Goal: Communication & Community: Participate in discussion

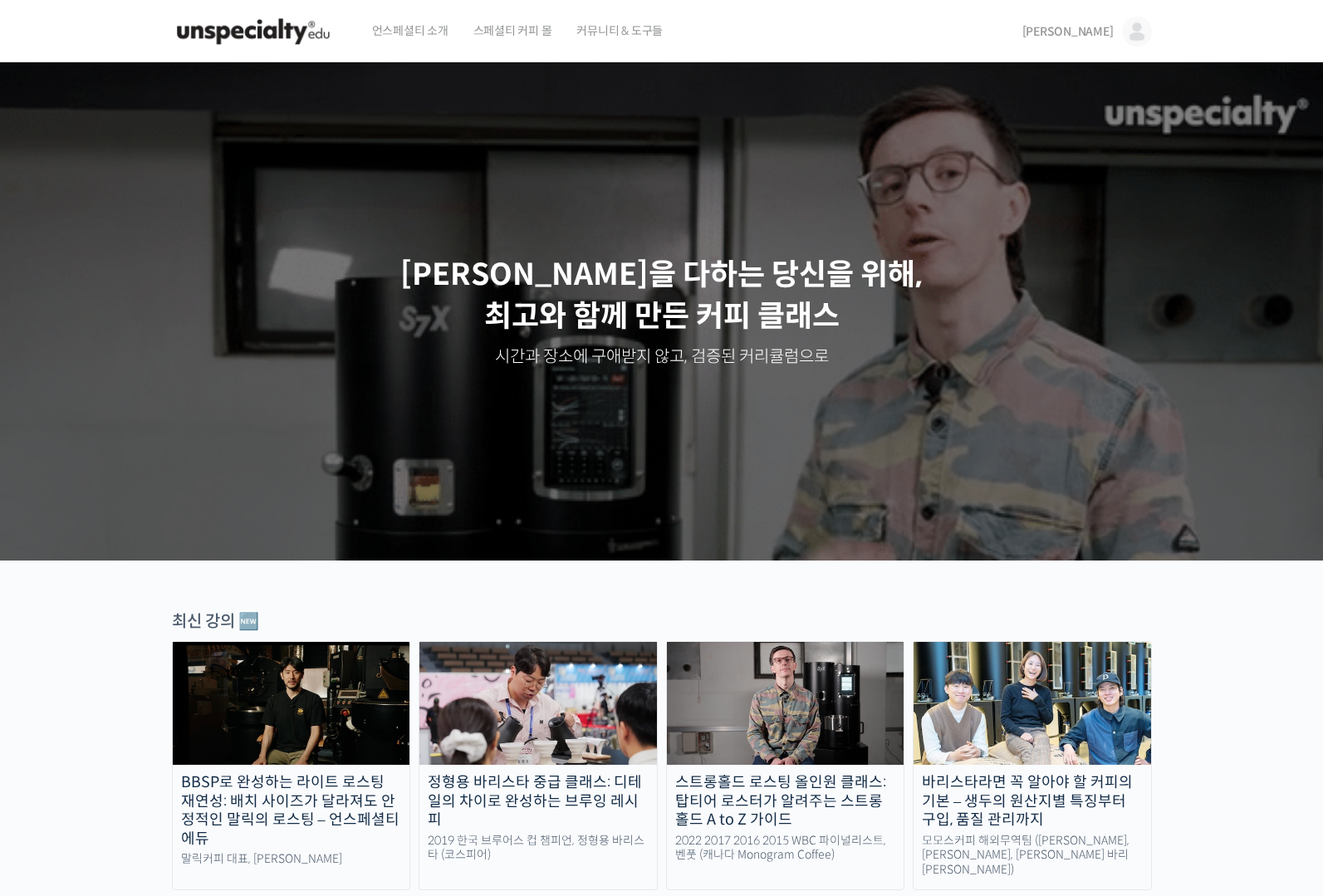
click at [1068, 37] on div "김디노 김디노 @funkdrug1636987658 내가 등록한 강의 나의 자격증 수강생 그룹 내가 참여한 게시글 내 계정 로그아웃" at bounding box center [1078, 31] width 148 height 63
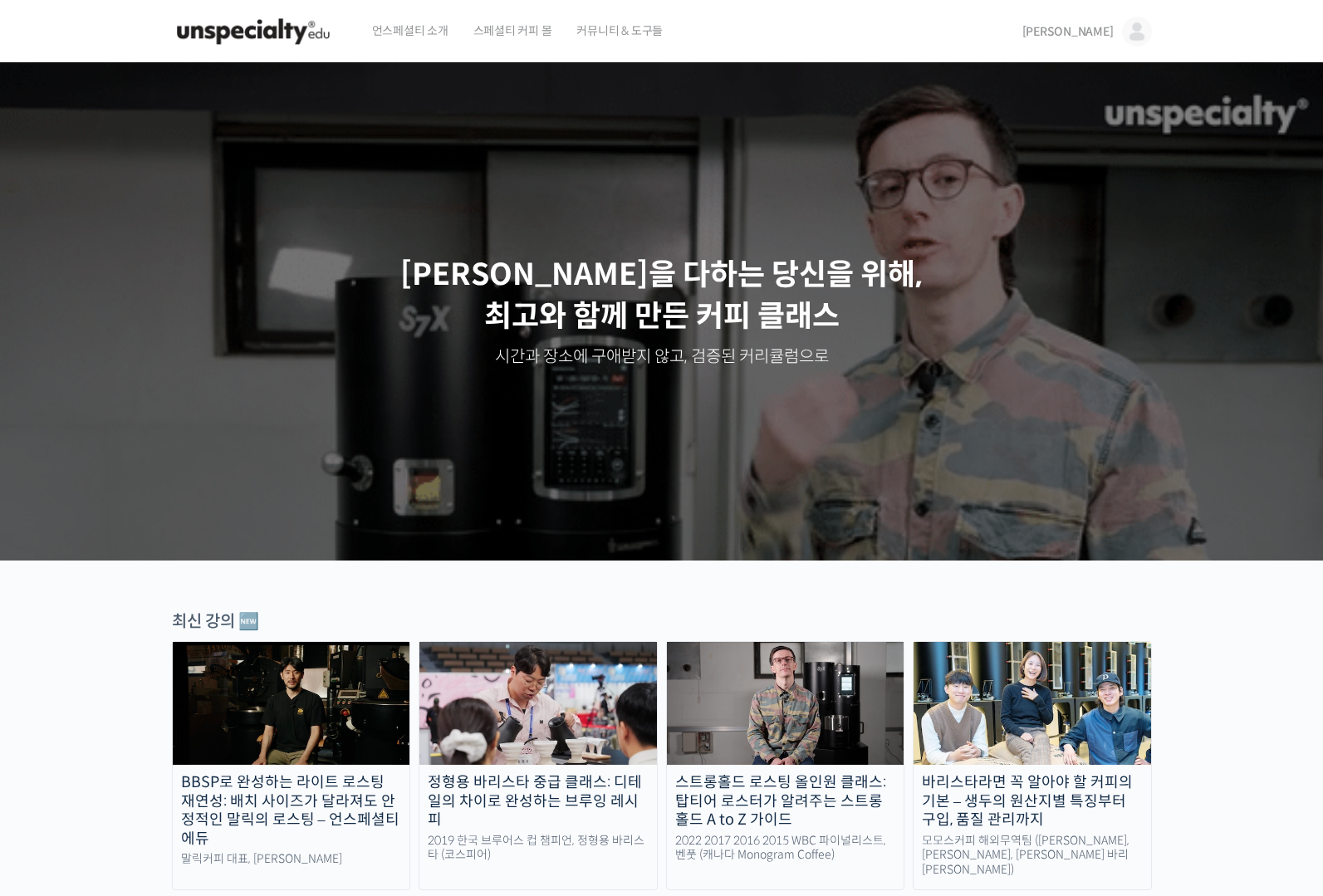
click at [1102, 27] on span "[PERSON_NAME]" at bounding box center [1068, 31] width 92 height 15
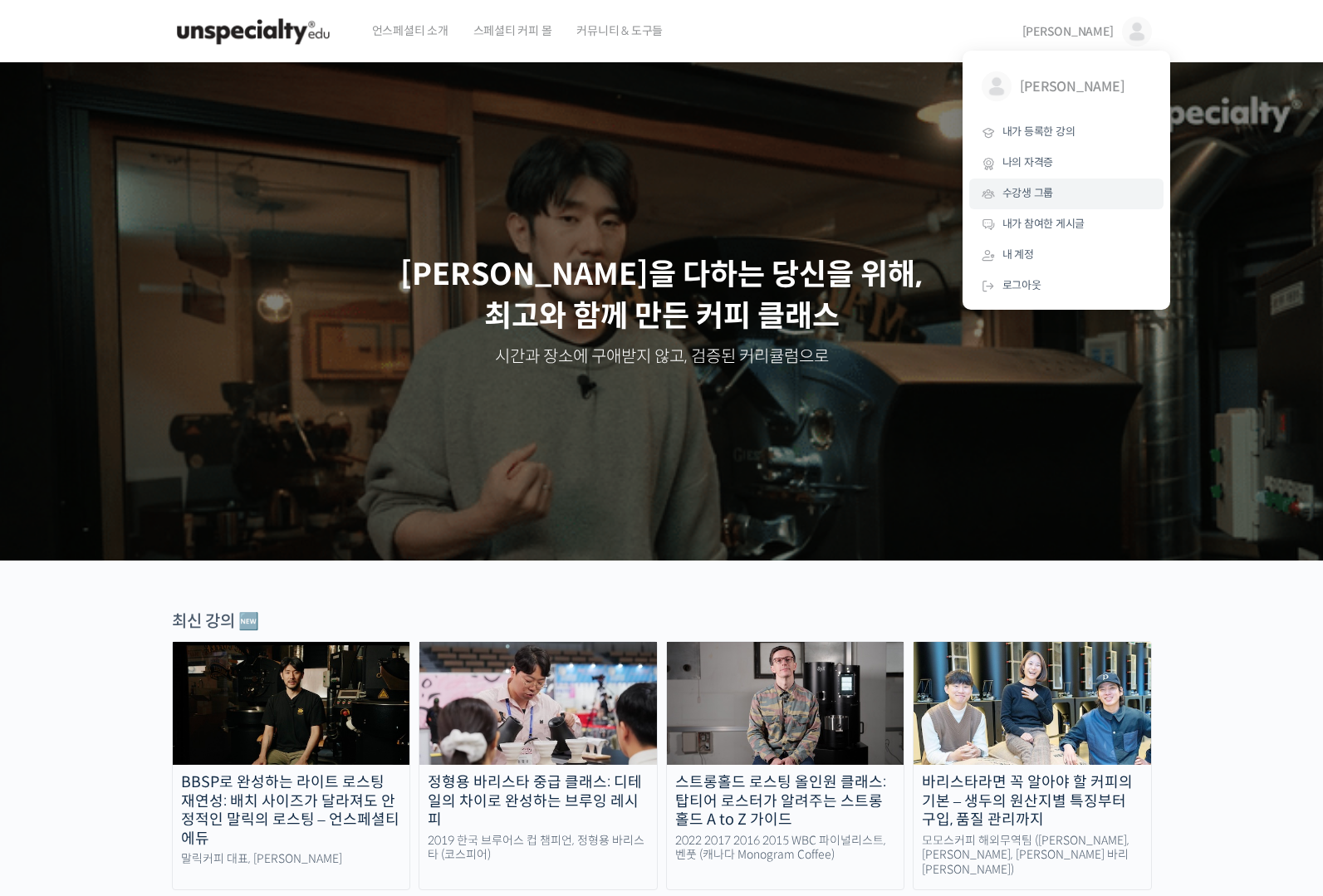
click at [1035, 197] on span "수강생 그룹" at bounding box center [1027, 193] width 52 height 14
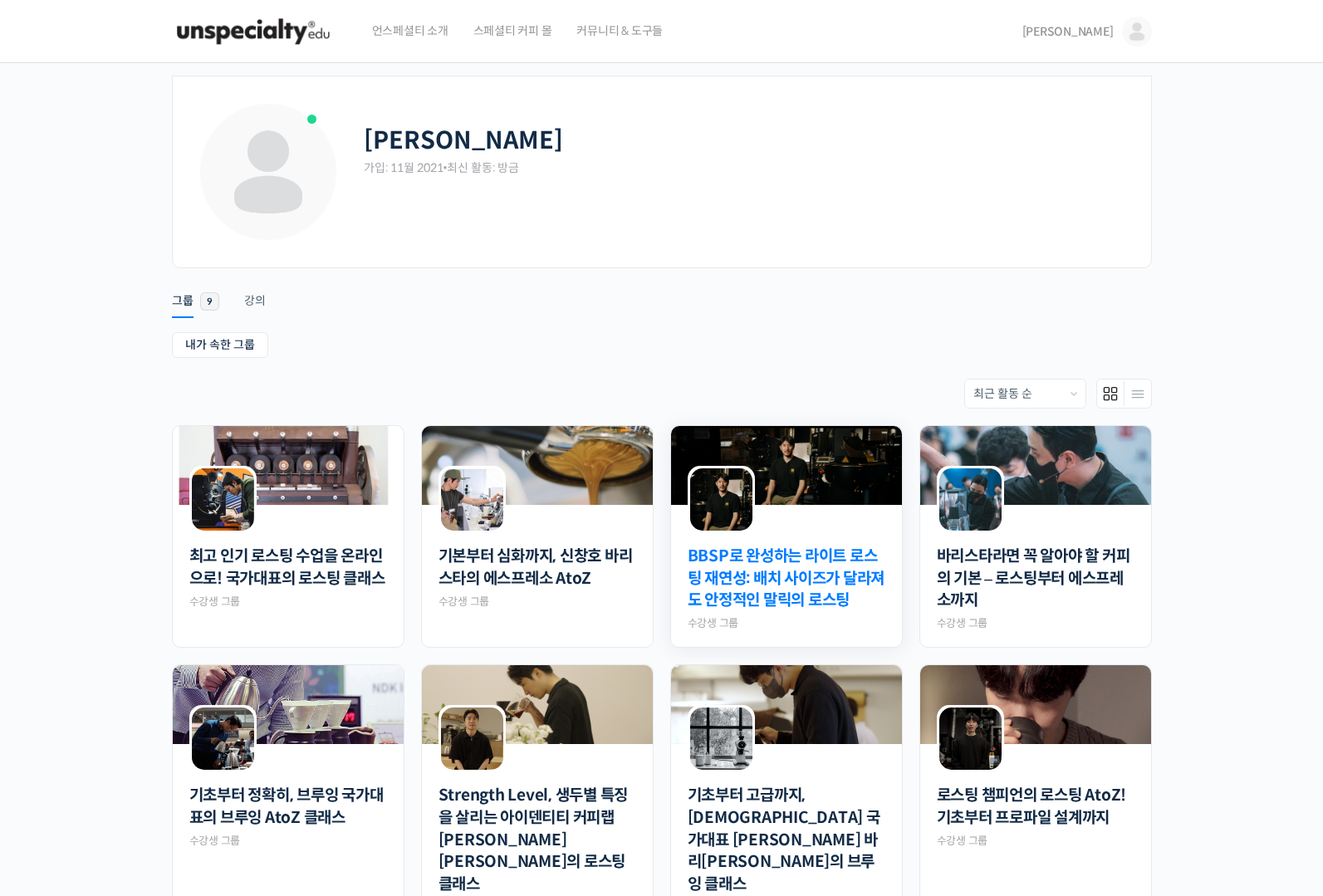
click at [828, 572] on link "BBSP로 완성하는 라이트 로스팅 재연성: 배치 사이즈가 달라져도 안정적인 말릭의 로스팅" at bounding box center [786, 578] width 198 height 66
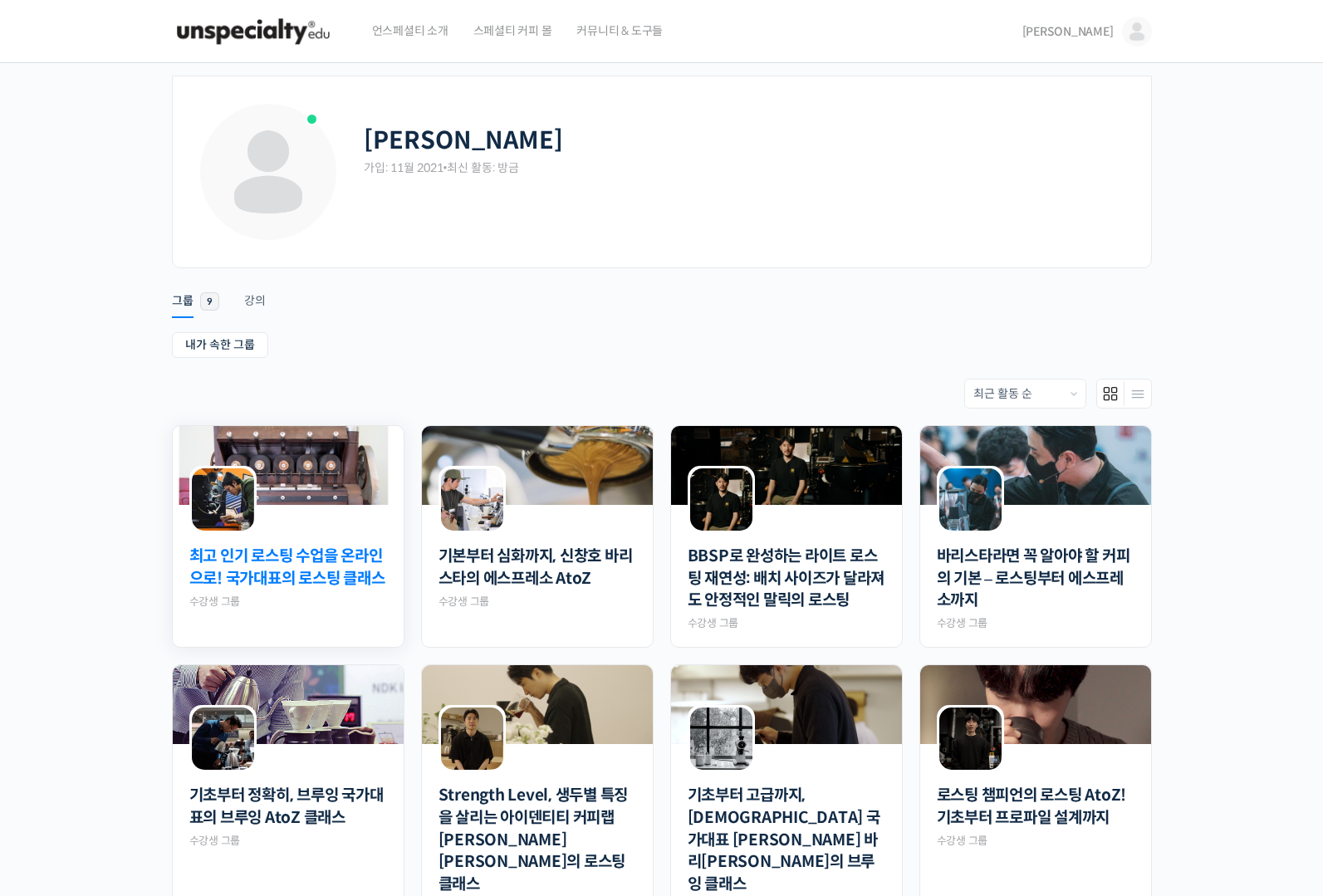
click at [291, 572] on link "최고 인기 로스팅 수업을 온라인으로! 국가대표의 로스팅 클래스" at bounding box center [288, 567] width 198 height 44
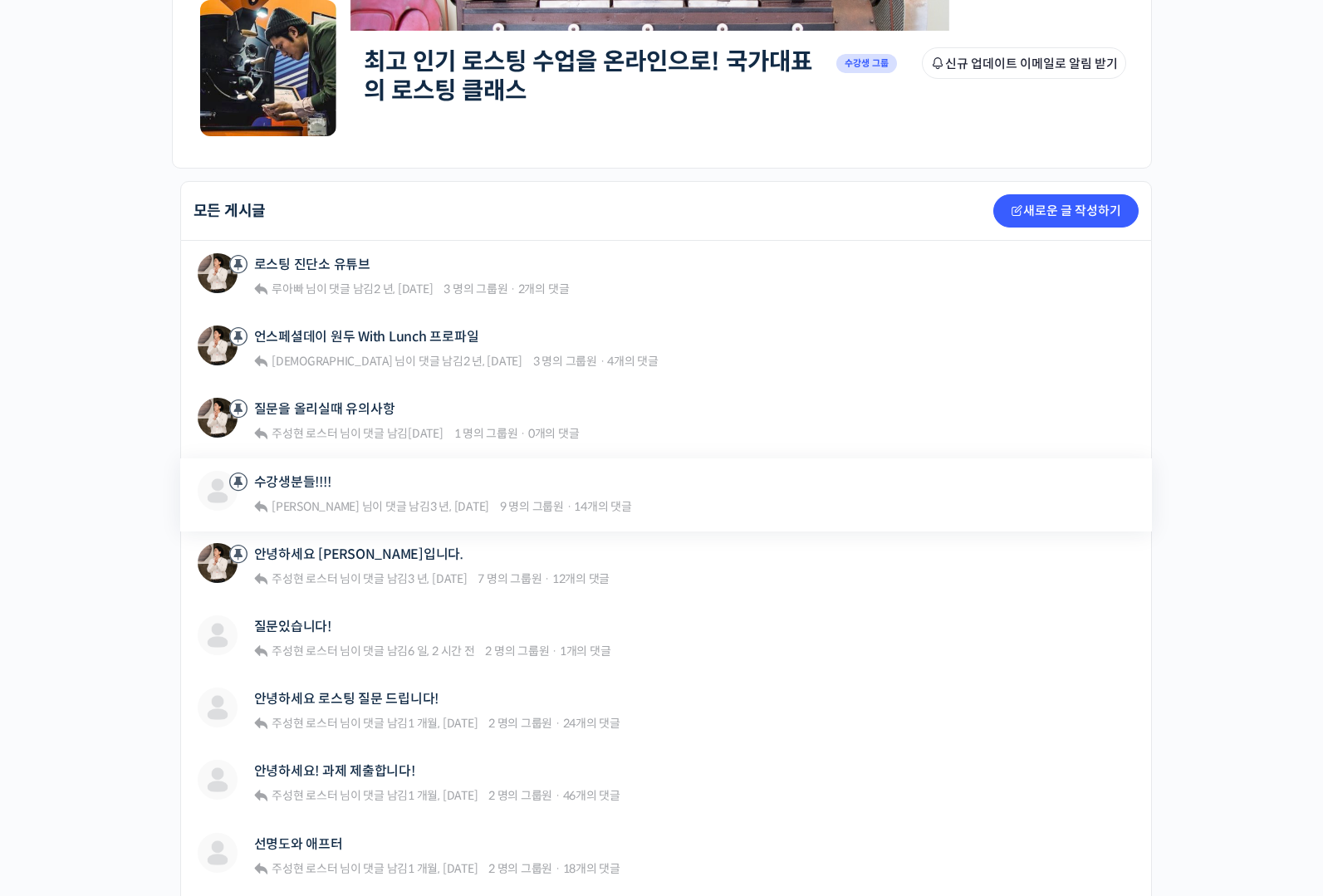
scroll to position [235, 0]
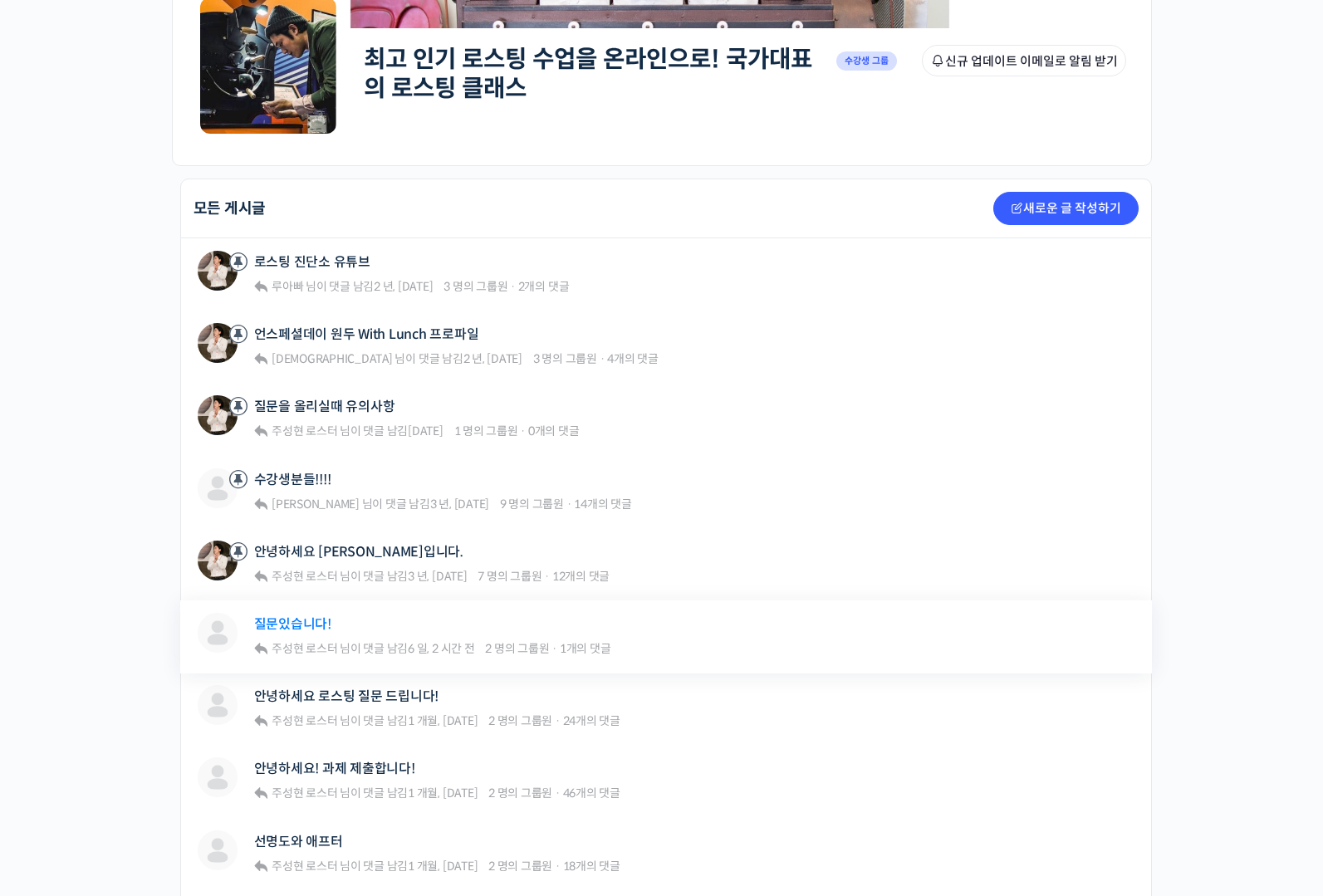
click at [299, 616] on link "질문있습니다!" at bounding box center [292, 623] width 77 height 16
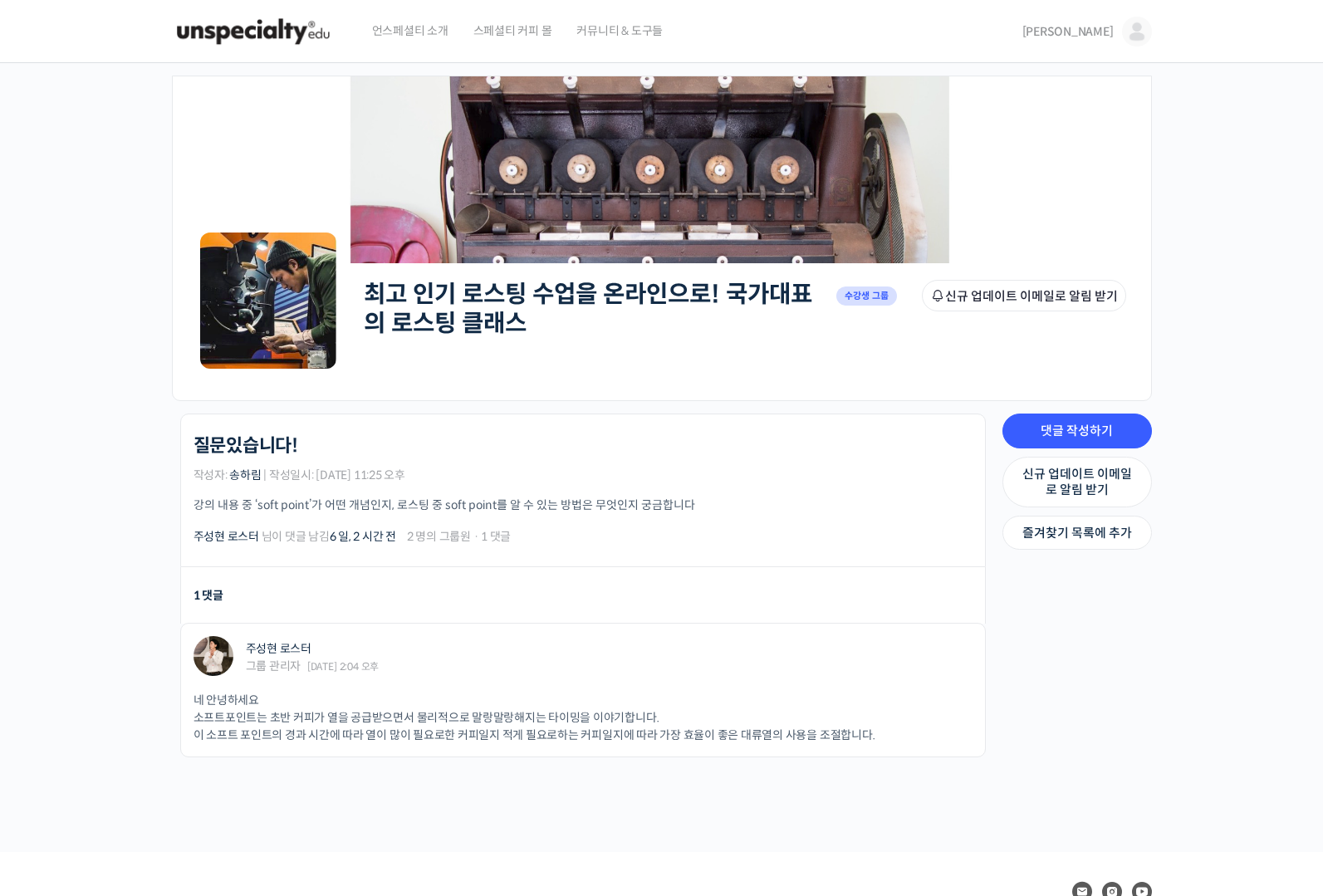
scroll to position [115, 0]
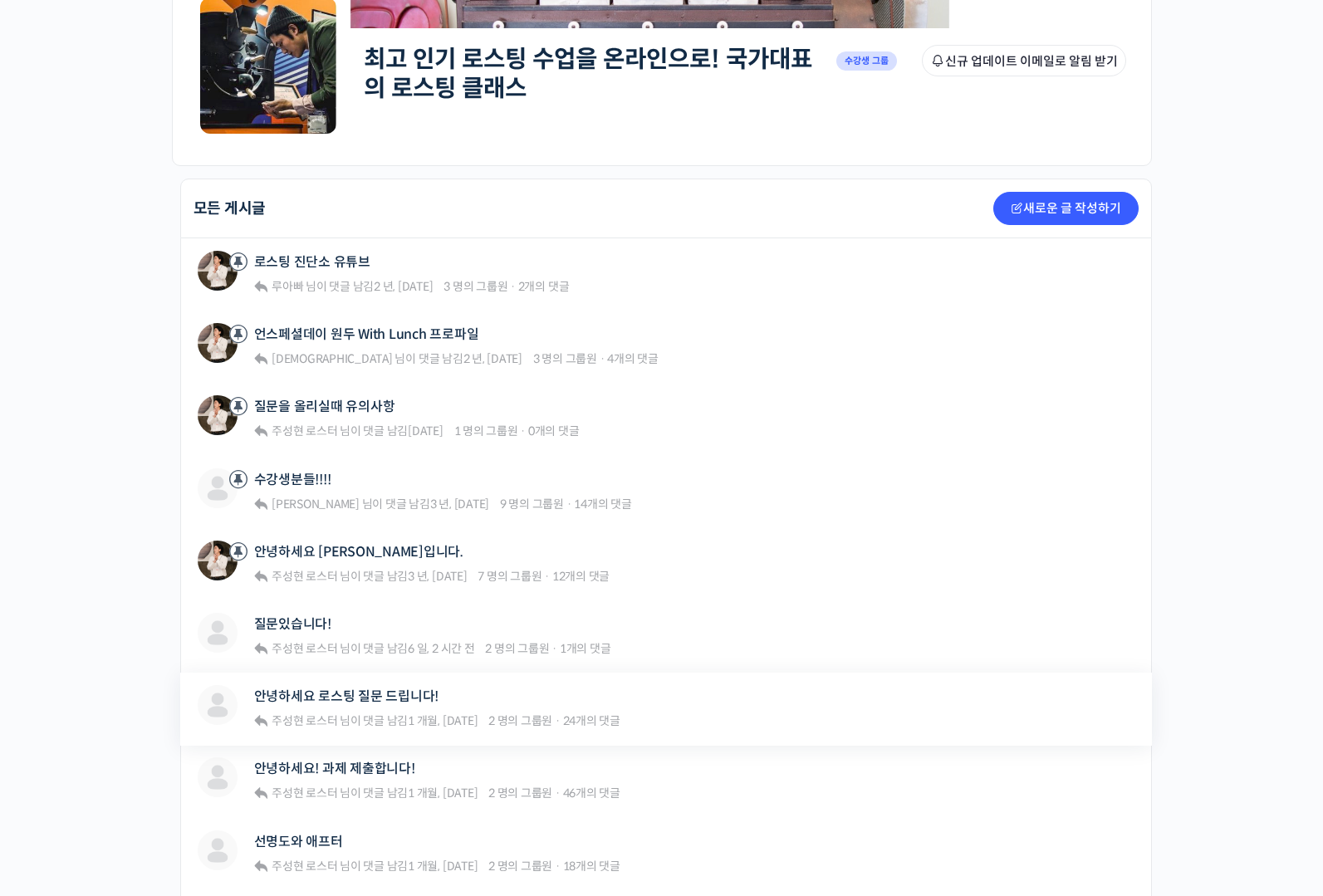
scroll to position [318, 0]
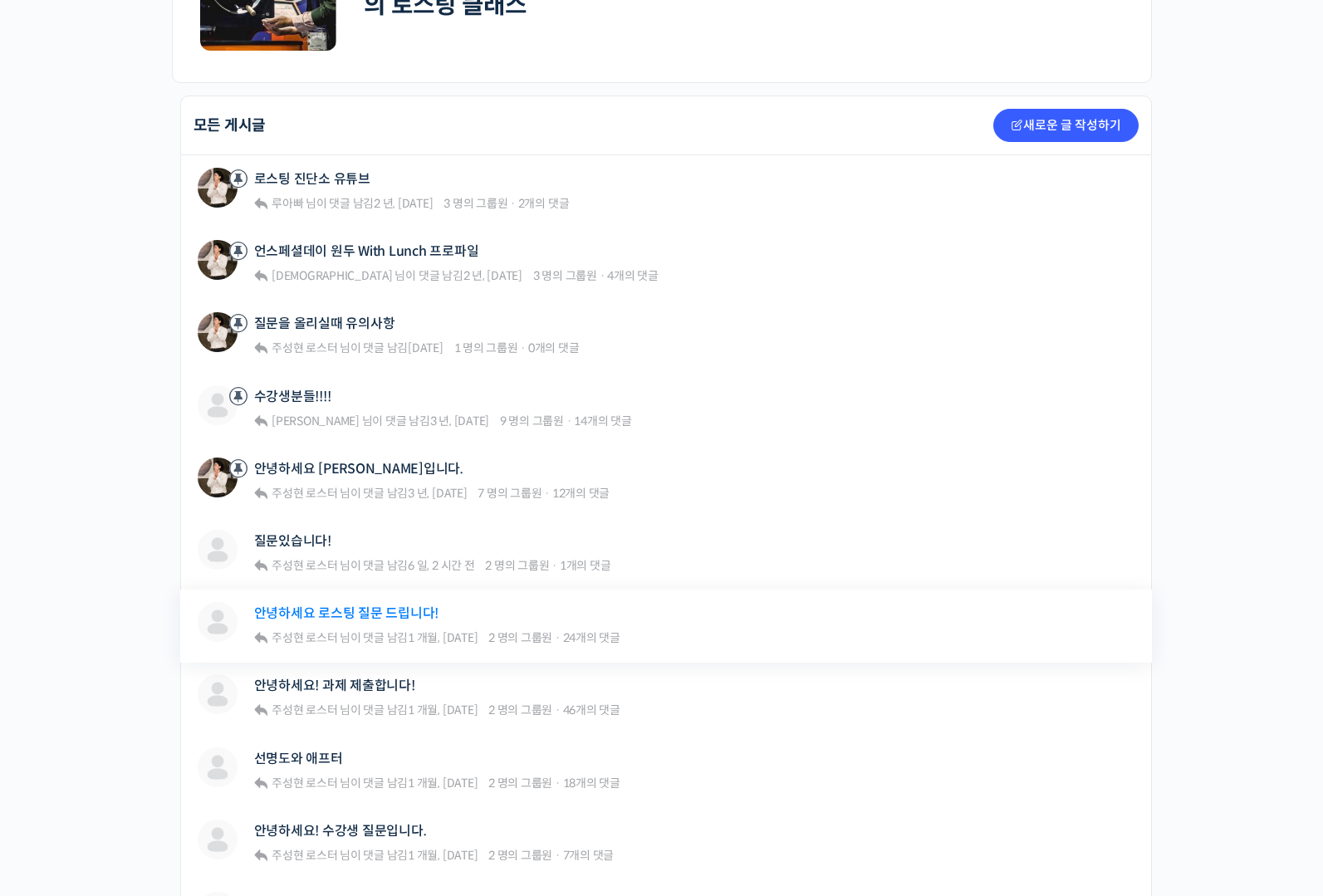
click at [363, 614] on link "안녕하세요 로스팅 질문 드립니다!" at bounding box center [346, 613] width 185 height 16
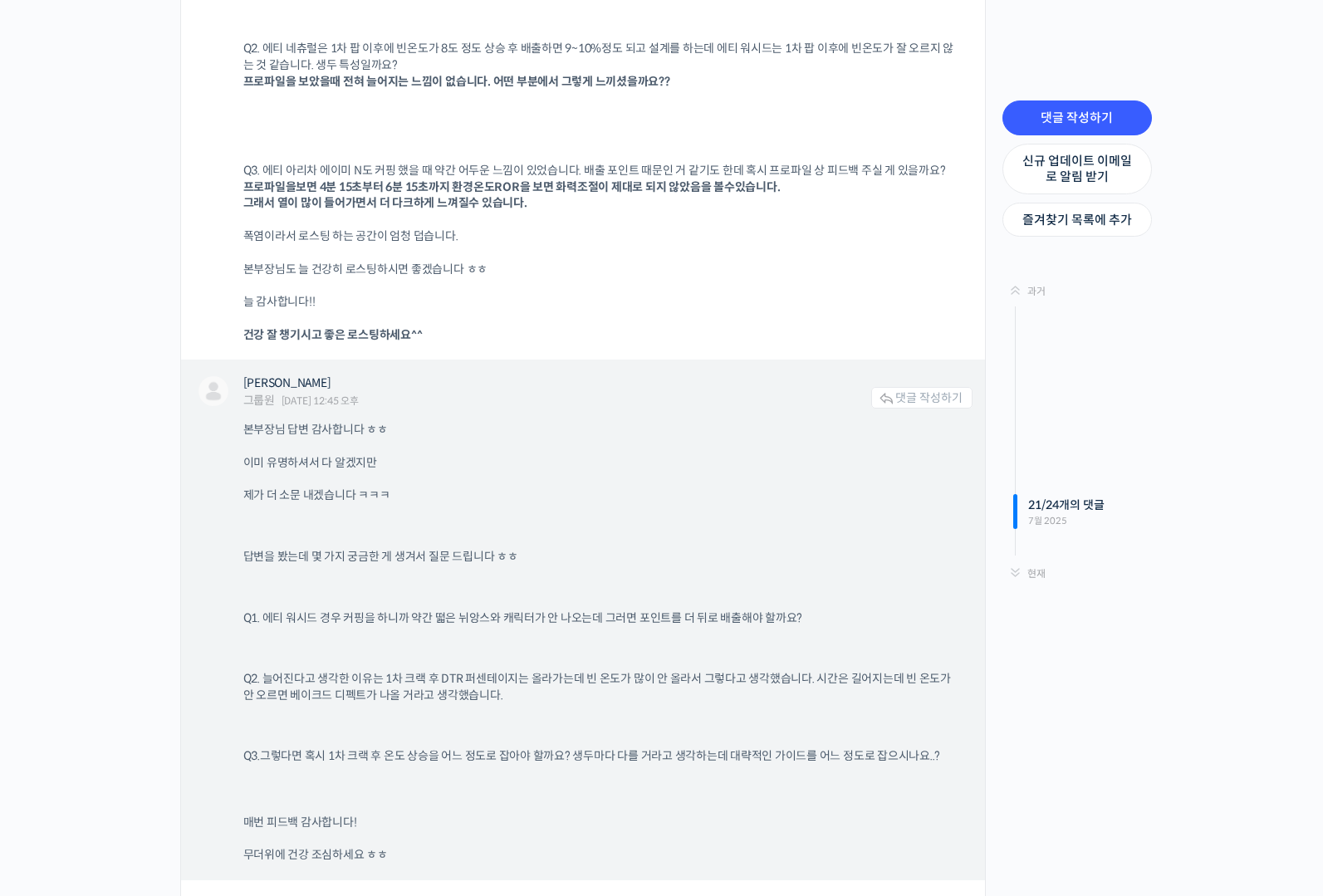
scroll to position [16658, 0]
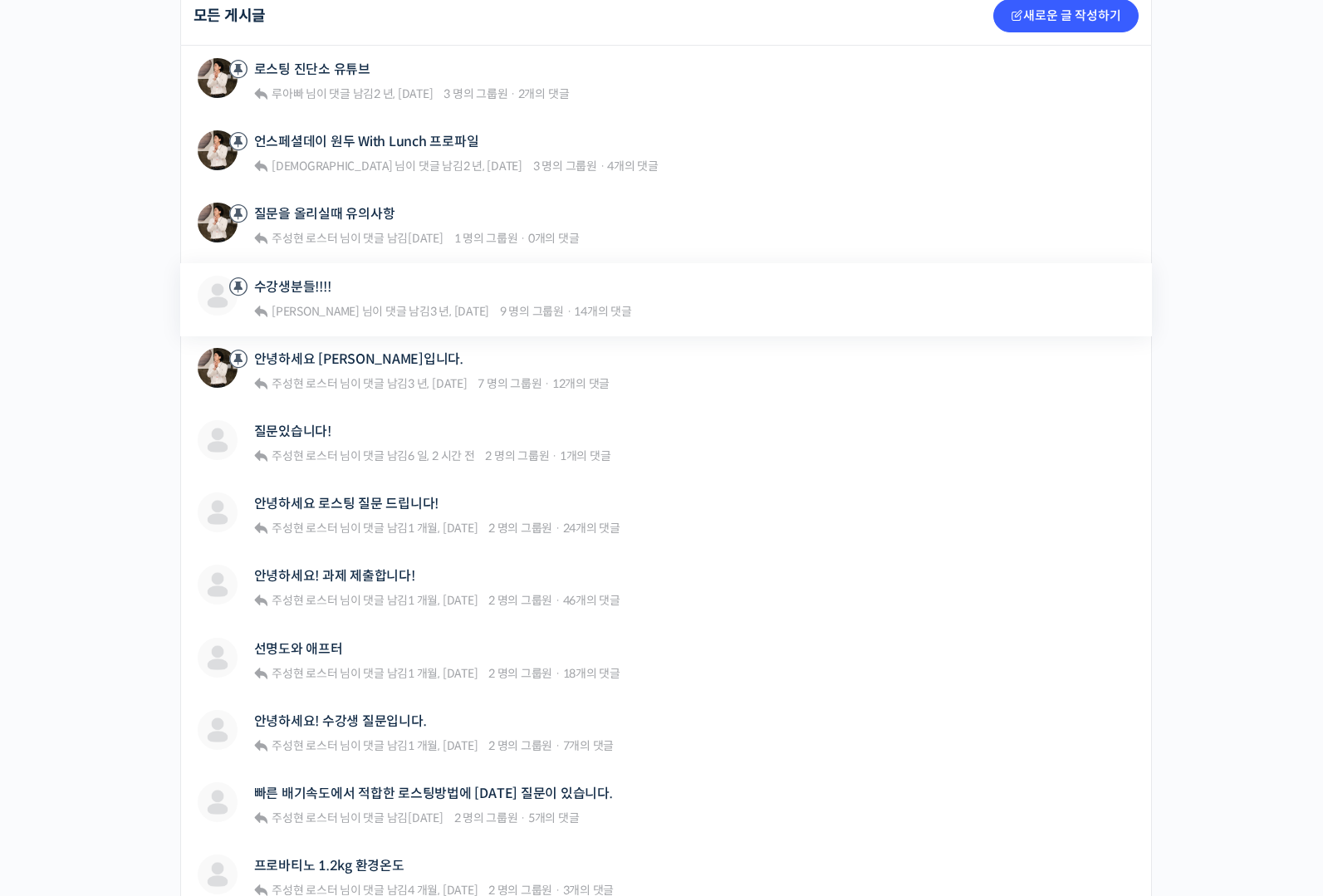
scroll to position [430, 0]
